Goal: Task Accomplishment & Management: Use online tool/utility

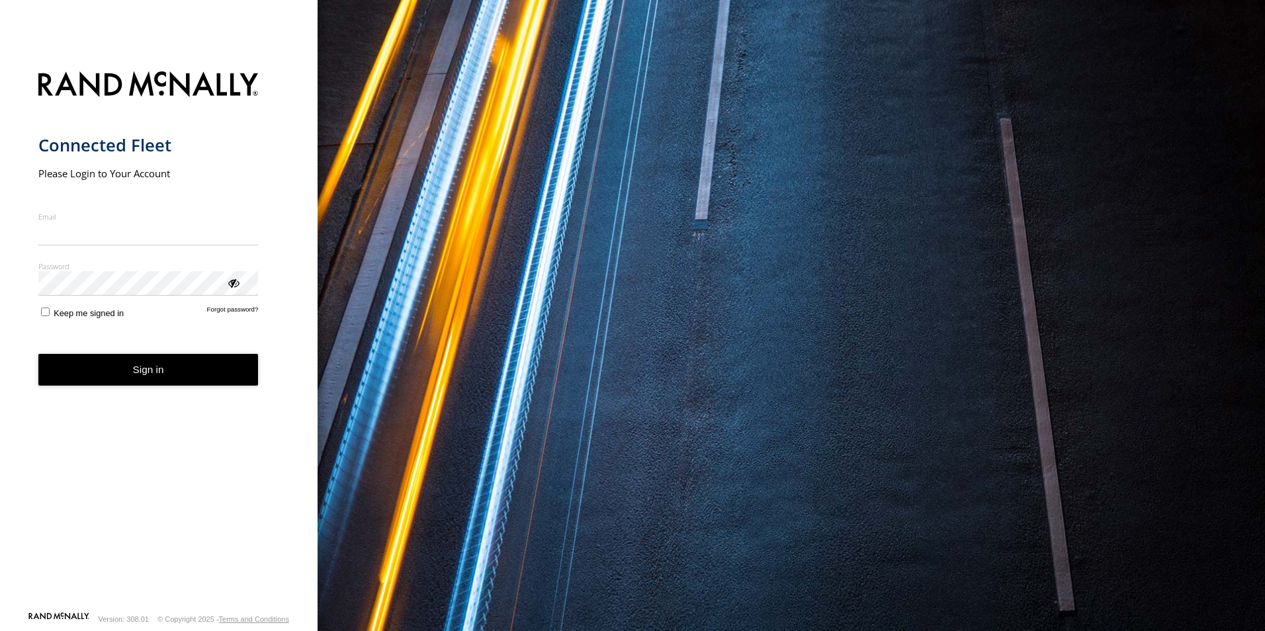
type input "**********"
click at [220, 376] on button "Sign in" at bounding box center [148, 370] width 220 height 32
